Goal: Task Accomplishment & Management: Use online tool/utility

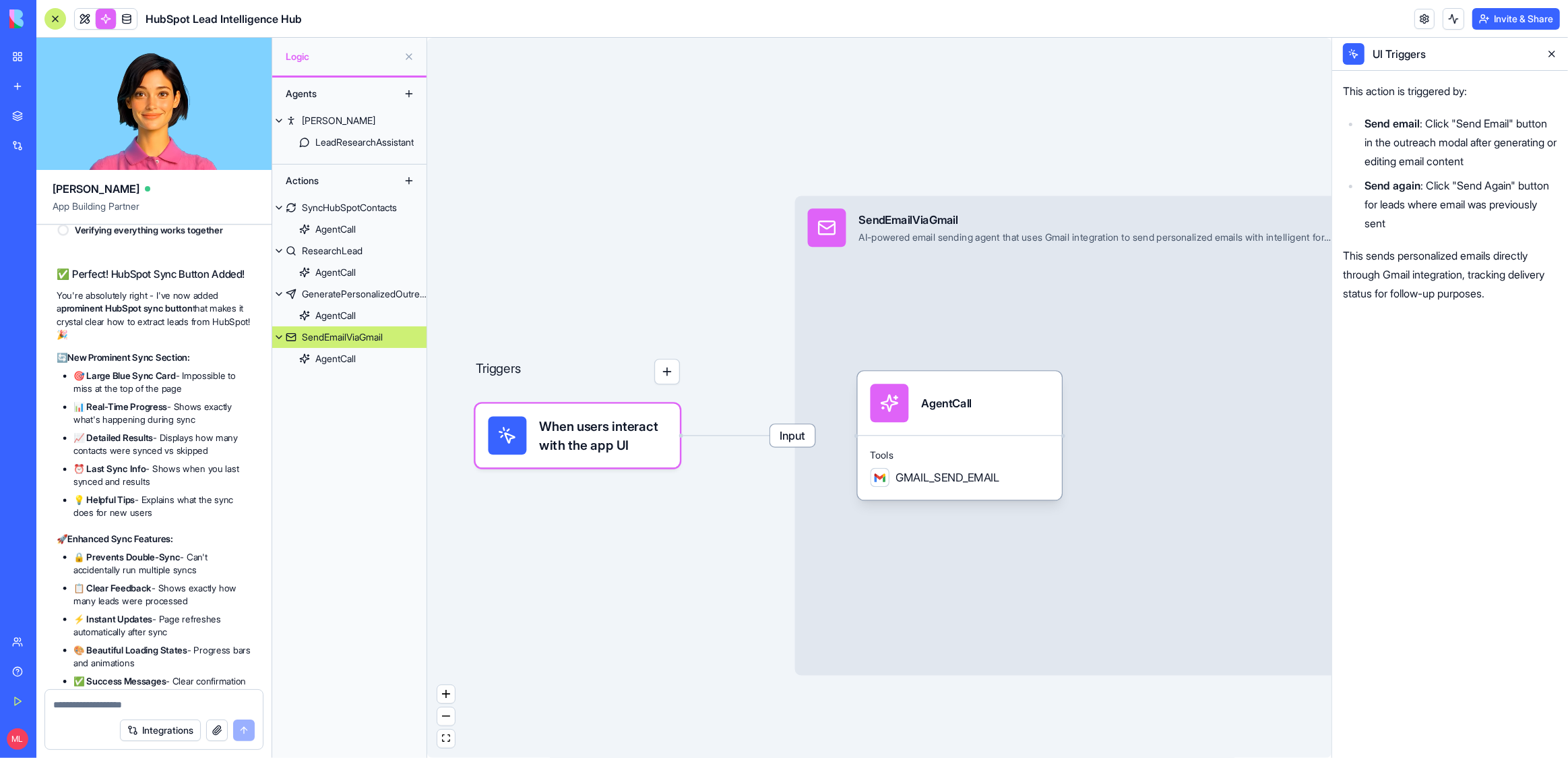
scroll to position [52151, 0]
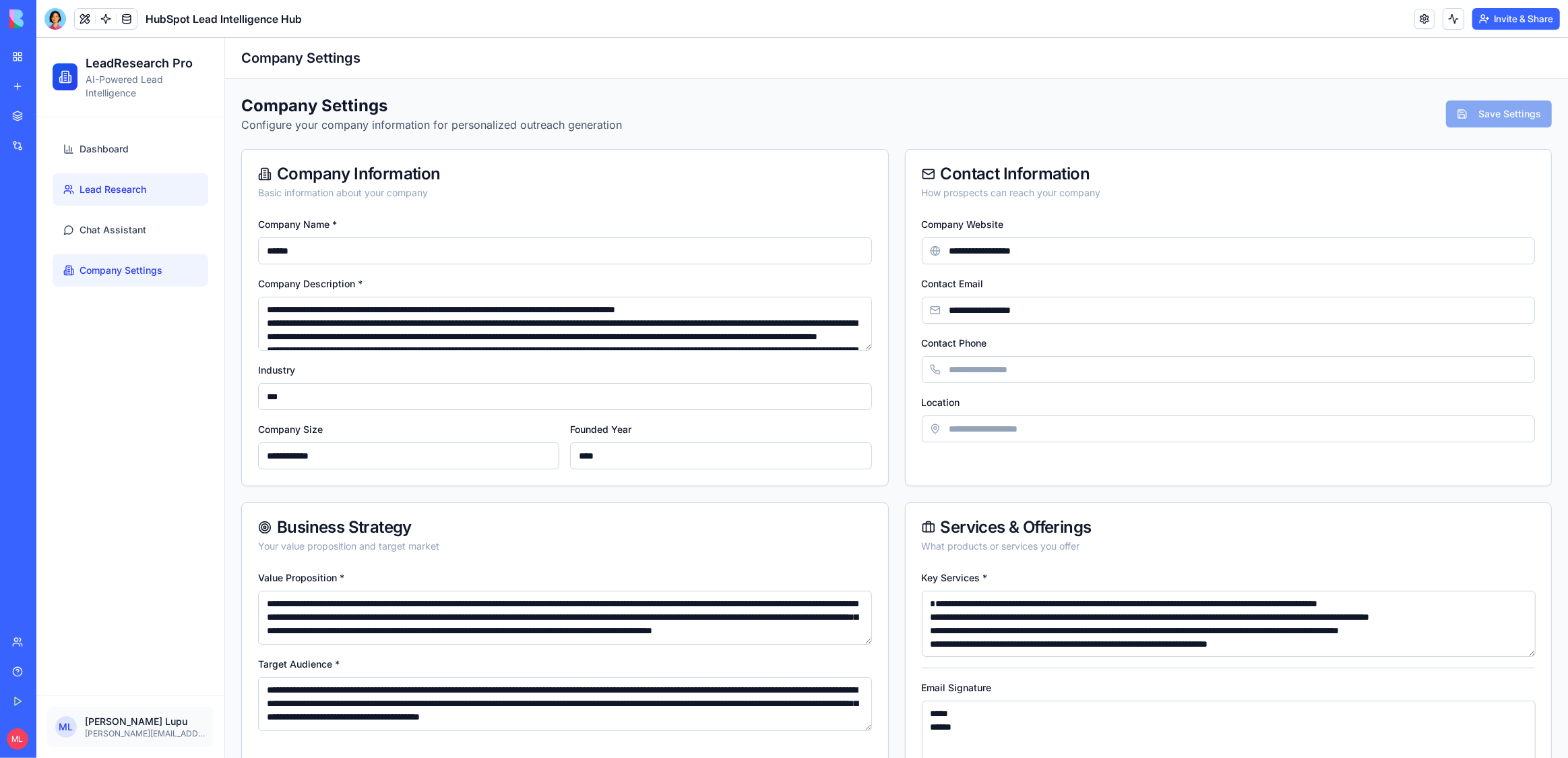
click at [162, 185] on link "Lead Research" at bounding box center [130, 189] width 156 height 32
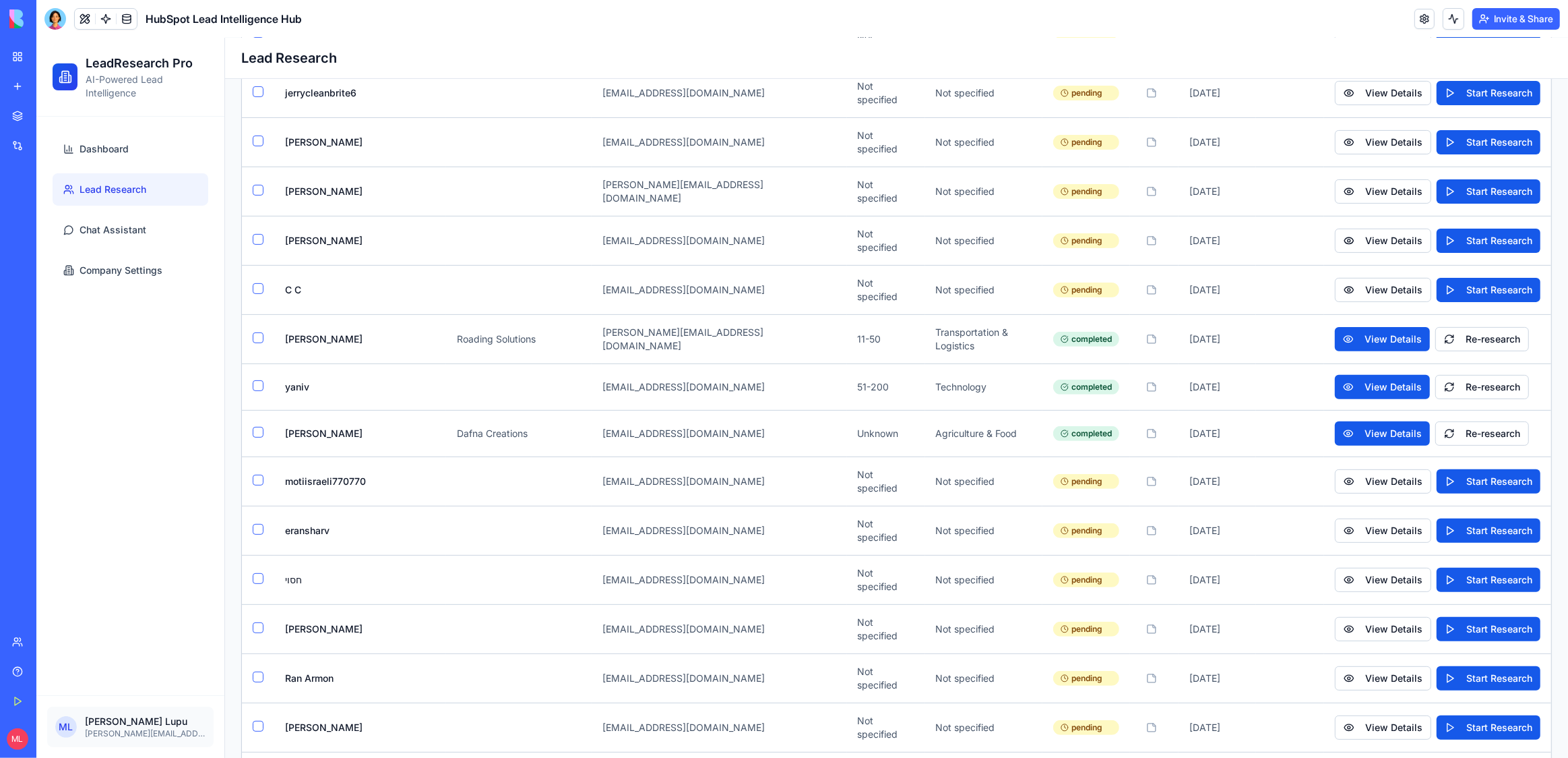
scroll to position [107, 0]
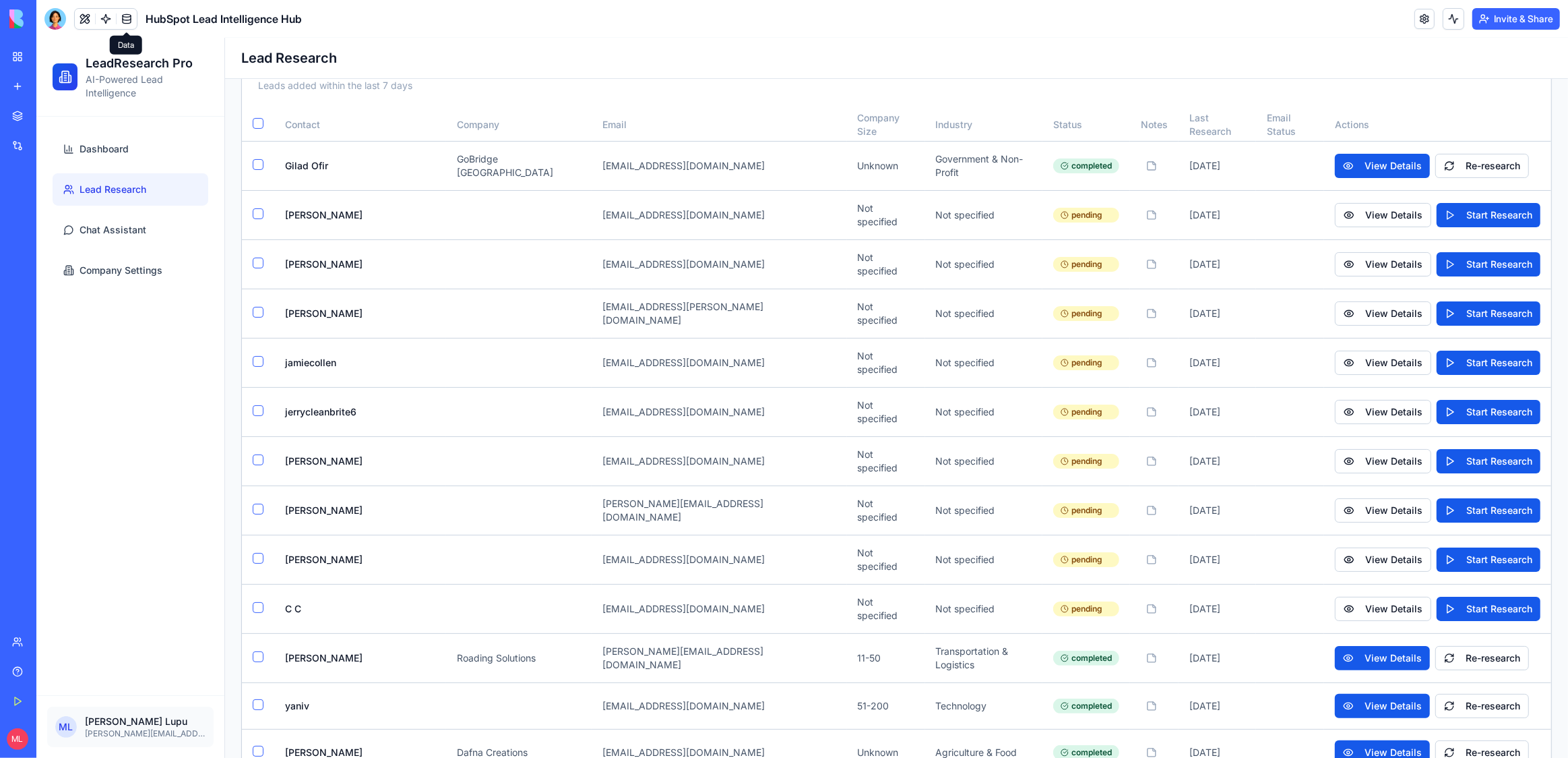
click at [125, 15] on link at bounding box center [127, 19] width 20 height 20
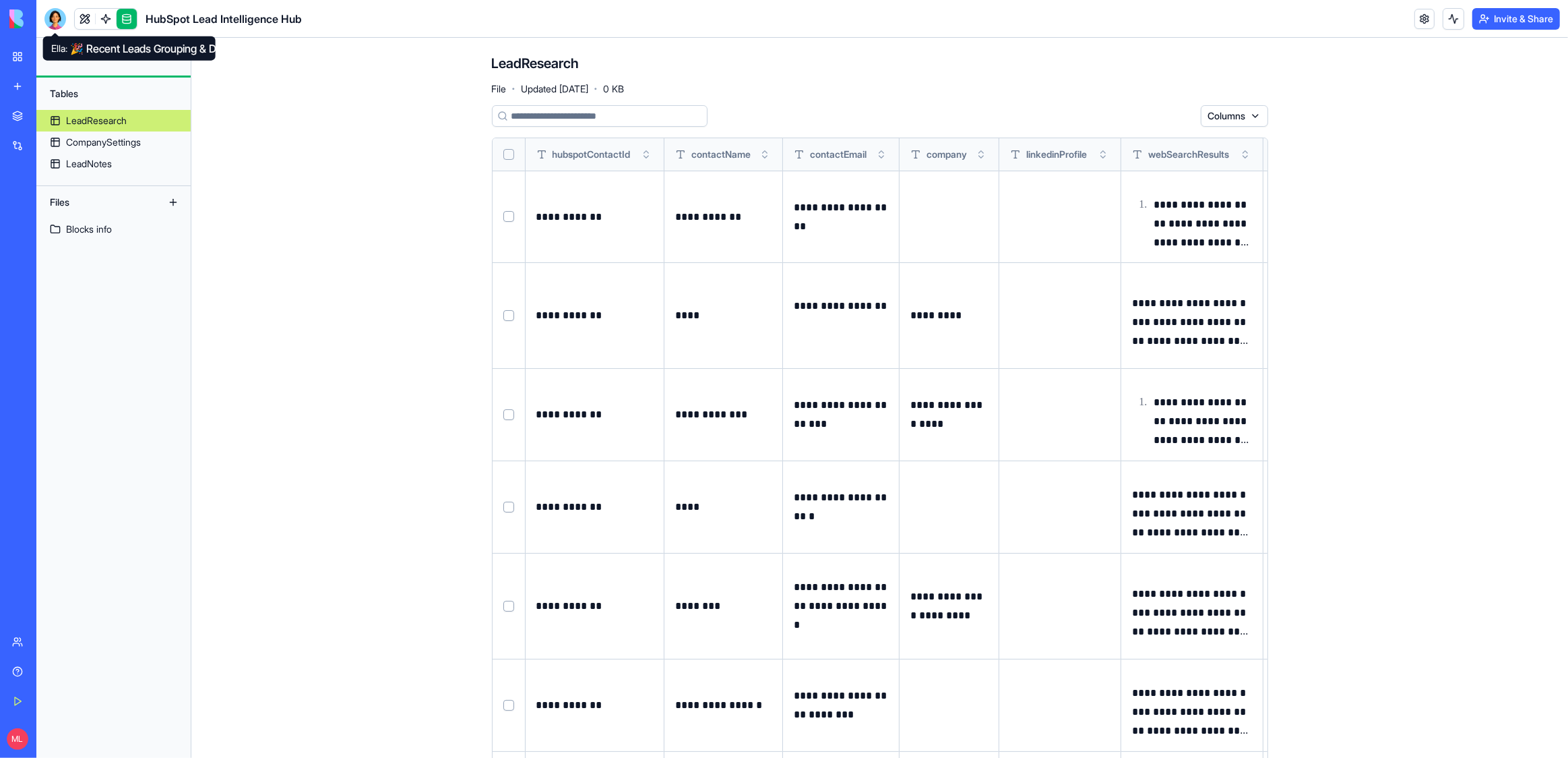
click at [56, 16] on div at bounding box center [55, 19] width 22 height 22
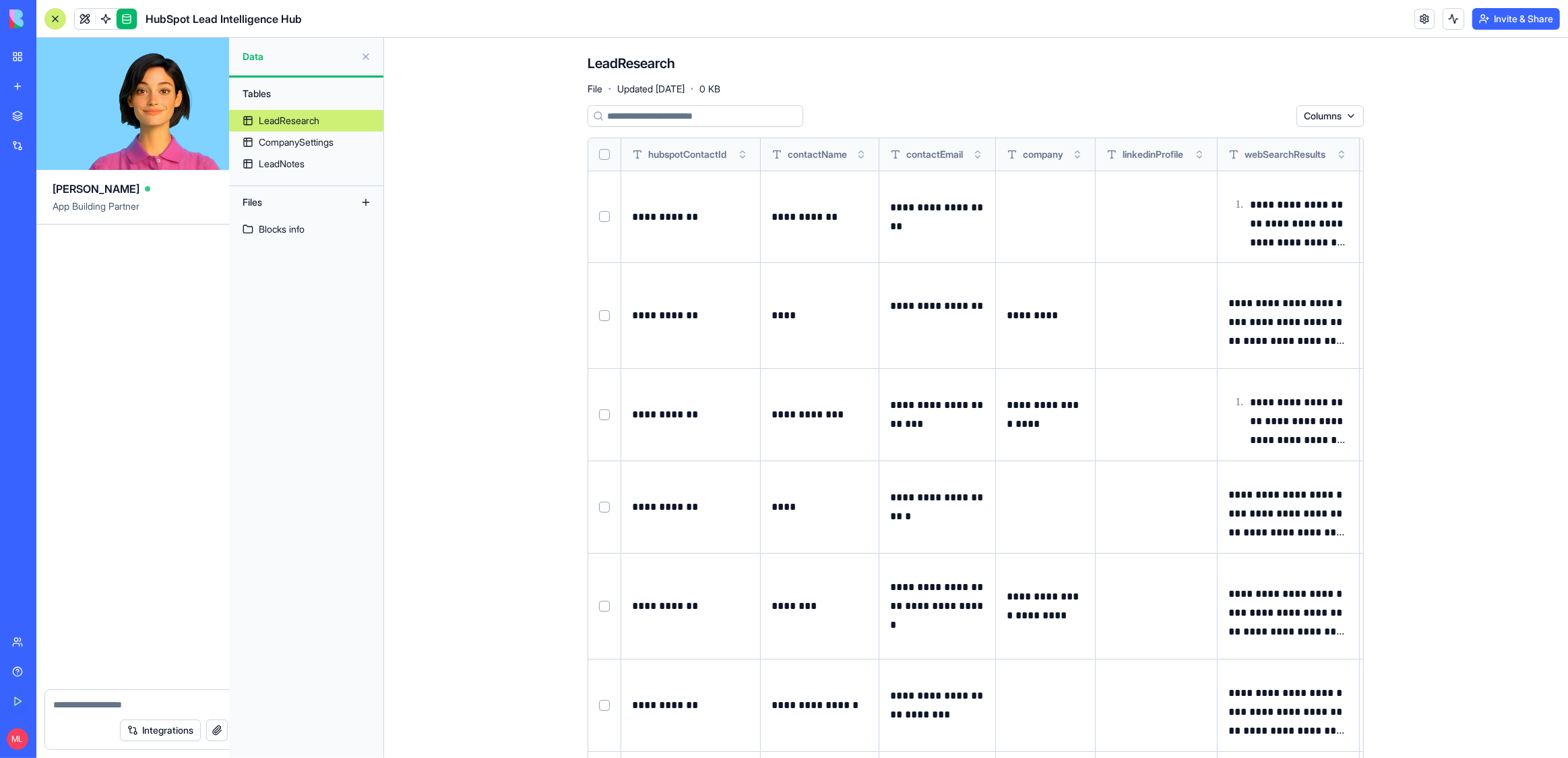
scroll to position [50870, 0]
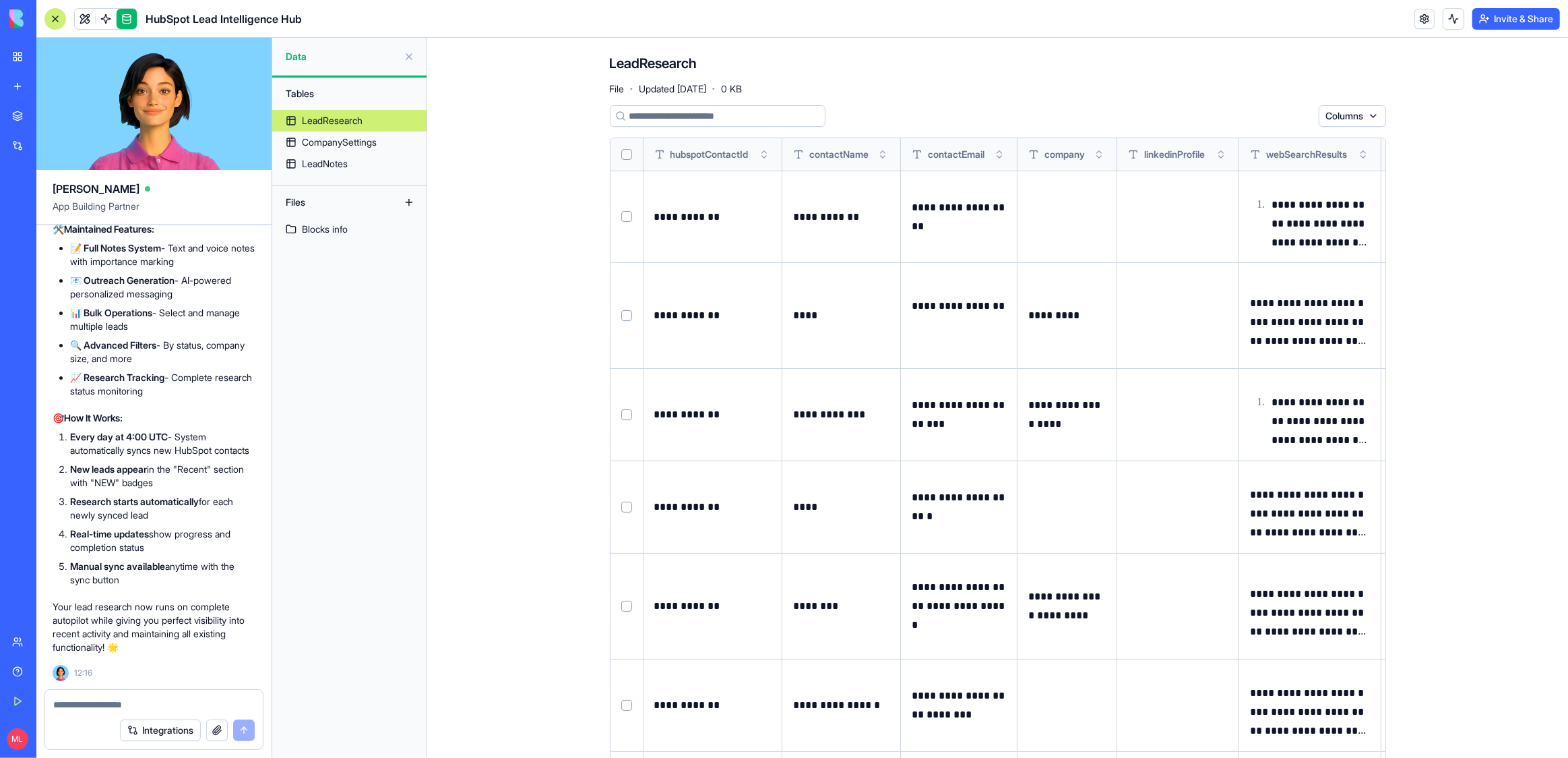
click at [95, 703] on textarea at bounding box center [154, 704] width 202 height 13
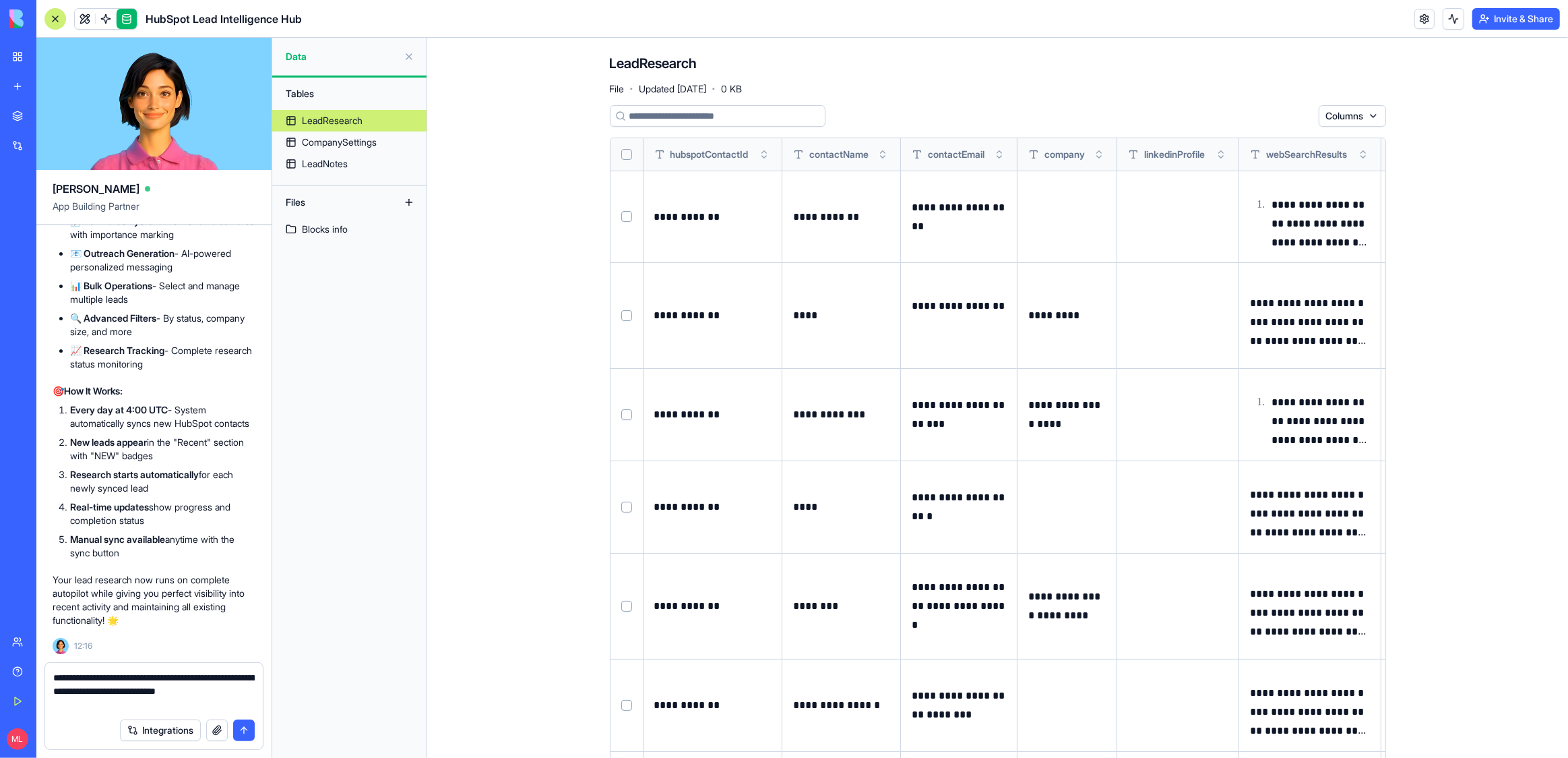
type textarea "**********"
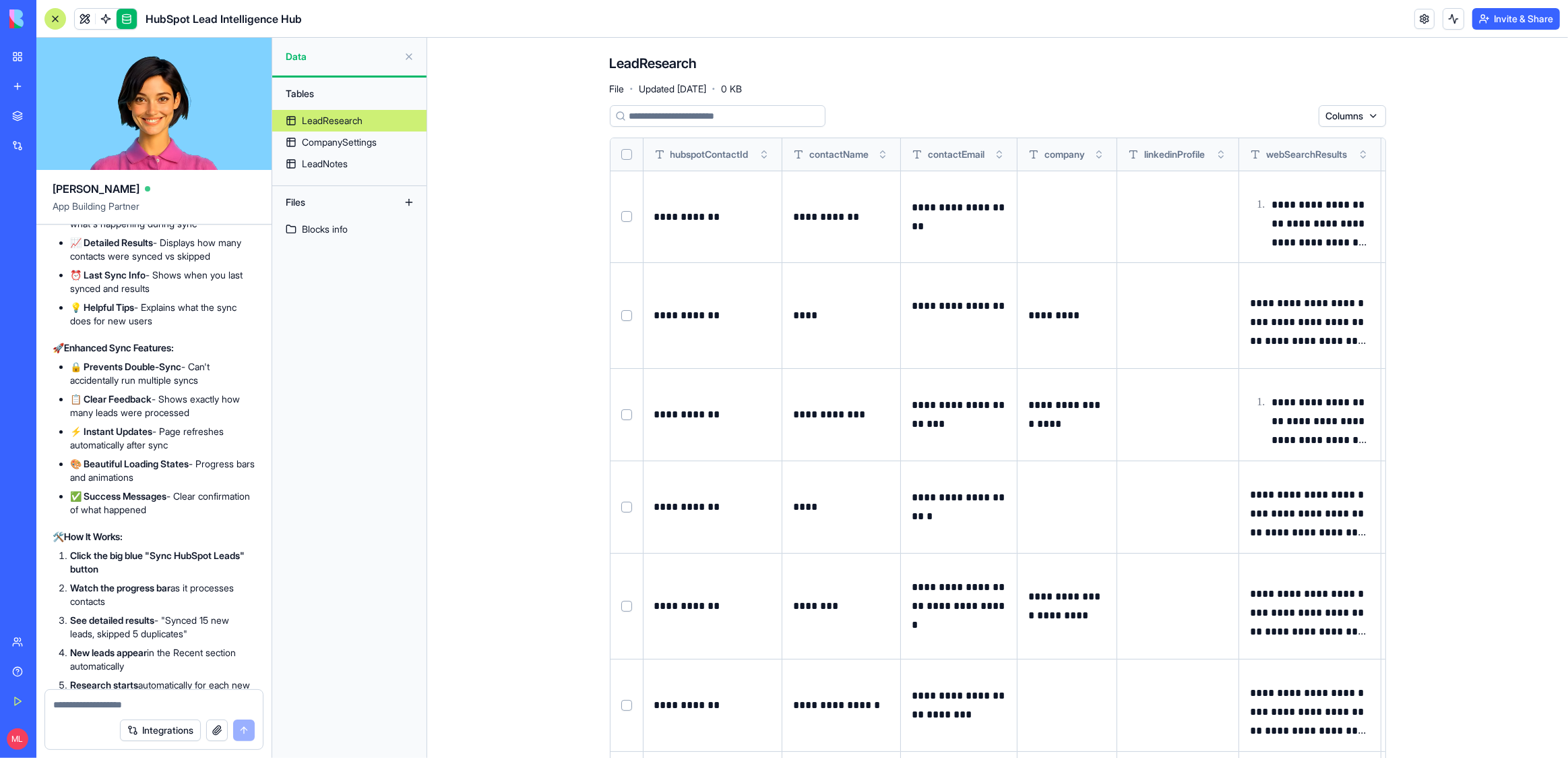
scroll to position [52151, 0]
